Goal: Use online tool/utility: Utilize a website feature to perform a specific function

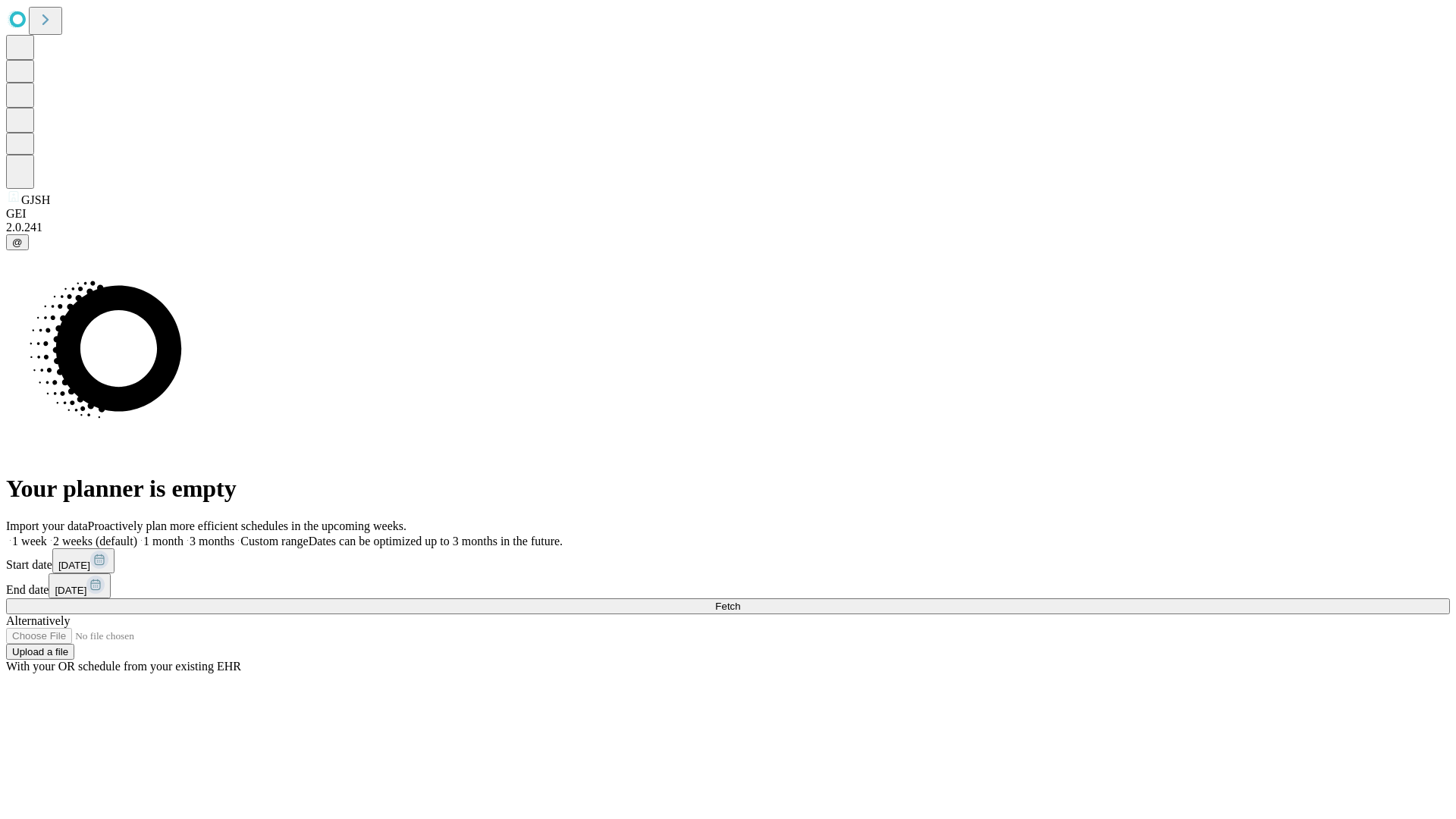
click at [740, 601] on span "Fetch" at bounding box center [728, 606] width 25 height 11
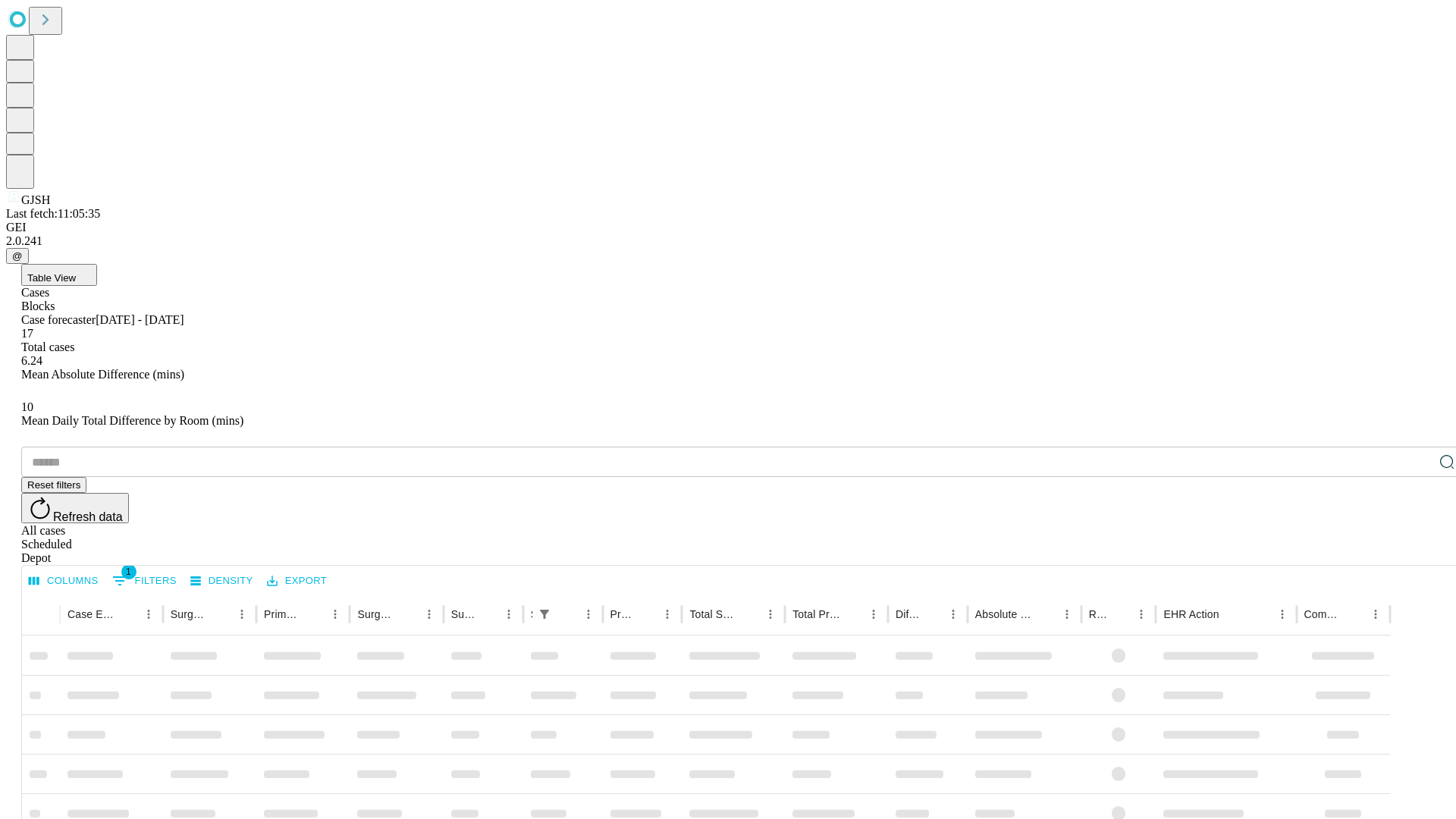
click at [76, 272] on span "Table View" at bounding box center [52, 278] width 49 height 11
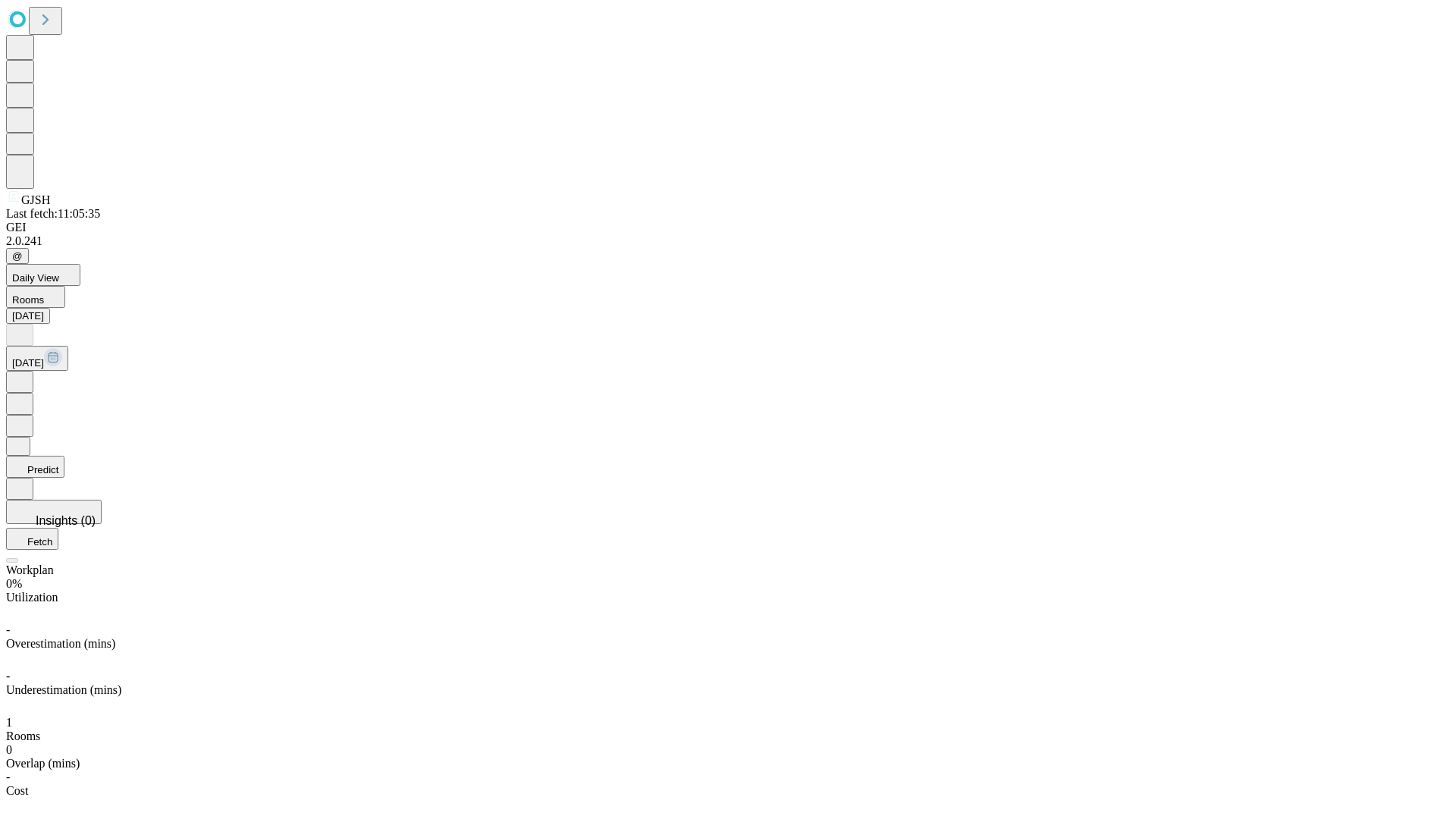
click at [64, 456] on button "Predict" at bounding box center [35, 467] width 58 height 22
